Goal: Communication & Community: Answer question/provide support

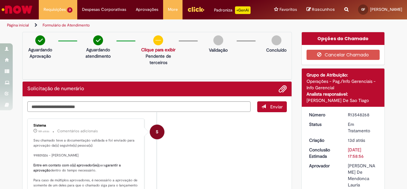
scroll to position [64, 0]
drag, startPoint x: 50, startPoint y: 96, endPoint x: 73, endPoint y: 108, distance: 26.0
click at [73, 108] on textarea "Digite sua mensagem aqui..." at bounding box center [138, 106] width 223 height 10
click at [103, 151] on p "Seu chamado teve a documentação validada e foi enviado para aprovação da(s) seg…" at bounding box center [86, 173] width 106 height 70
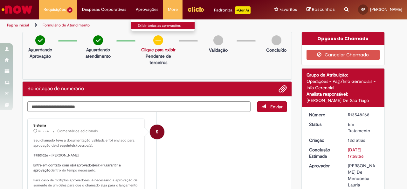
click at [140, 23] on link "Exibir todas as aprovações" at bounding box center [166, 25] width 70 height 7
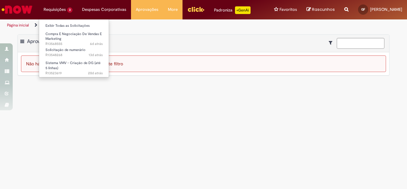
click at [52, 10] on li "Requisições 3 Exibir Todas as Solicitações Compra E Negociação De Vendas E Mark…" at bounding box center [58, 9] width 38 height 19
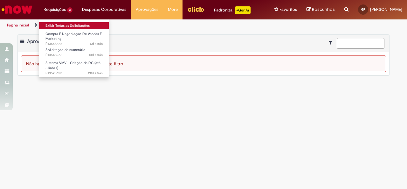
click at [64, 25] on link "Exibir Todas as Solicitações" at bounding box center [74, 25] width 70 height 7
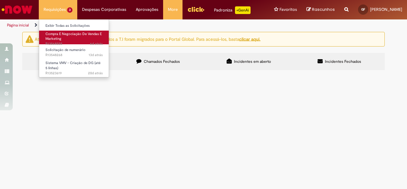
click at [75, 41] on link "Compra E Negociação De Vendas E Marketing 6d atrás 6 dias atrás R13568555" at bounding box center [74, 38] width 70 height 14
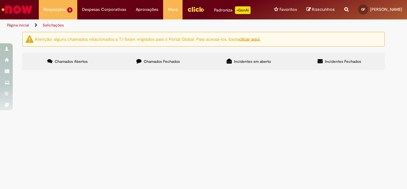
click at [0, 0] on span "Chave P1A: 1222 - Para a montagem do toolkit a TradeX sinalizou que precisa de …" at bounding box center [0, 0] width 0 height 0
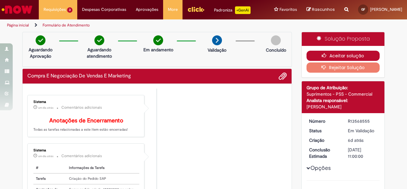
click at [341, 55] on button "Aceitar solução" at bounding box center [343, 56] width 73 height 10
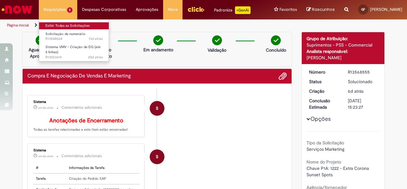
click at [73, 27] on link "Exibir Todas as Solicitações" at bounding box center [74, 25] width 70 height 7
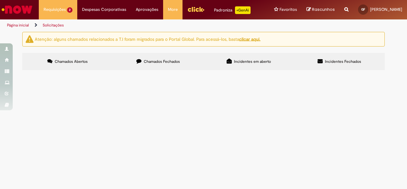
click at [0, 0] on span "Abertura de DG pois deu erro na criação no chamado de RC R13402359." at bounding box center [0, 0] width 0 height 0
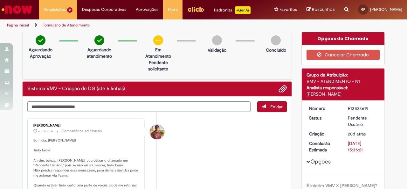
click at [200, 157] on li "[PERSON_NAME] um dia atrás um dia atrás Comentários adicionais Bom dia, [PERSON…" at bounding box center [156, 157] width 259 height 79
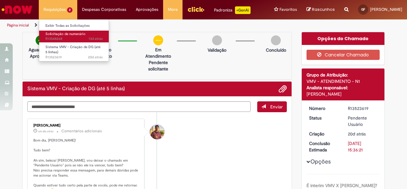
click at [70, 36] on span "13d atrás 13 dias atrás R13548268" at bounding box center [73, 38] width 57 height 5
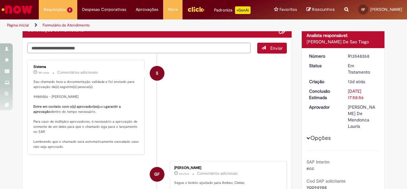
scroll to position [64, 0]
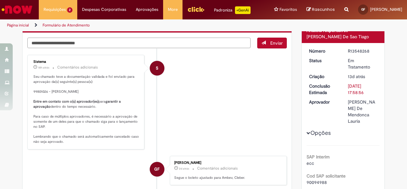
click at [189, 45] on textarea "Digite sua mensagem aqui..." at bounding box center [138, 43] width 223 height 10
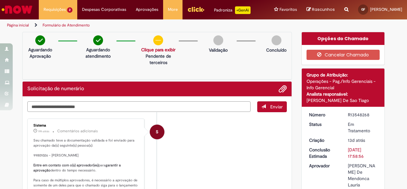
click at [139, 104] on textarea "Digite sua mensagem aqui..." at bounding box center [138, 106] width 223 height 10
type textarea "*"
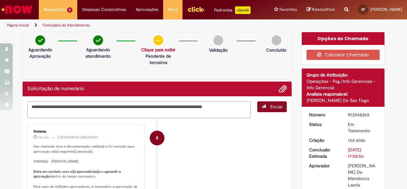
type textarea "**********"
click at [270, 107] on span "Enviar" at bounding box center [276, 107] width 12 height 6
